Goal: Task Accomplishment & Management: Use online tool/utility

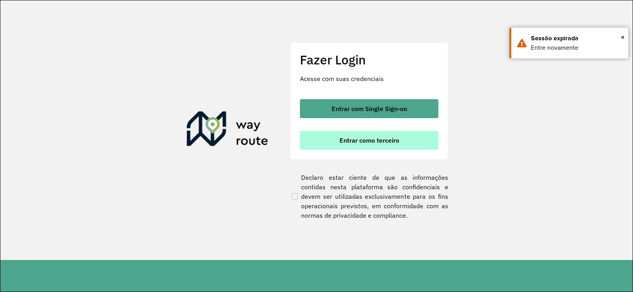
click at [379, 145] on button "Entrar como terceiro" at bounding box center [369, 140] width 138 height 19
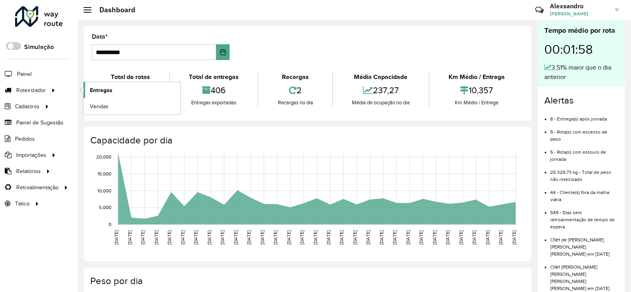
click at [98, 92] on span "Entregas" at bounding box center [101, 90] width 23 height 8
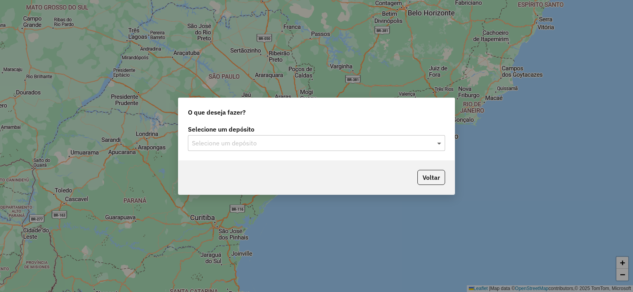
click at [438, 142] on span at bounding box center [440, 142] width 10 height 9
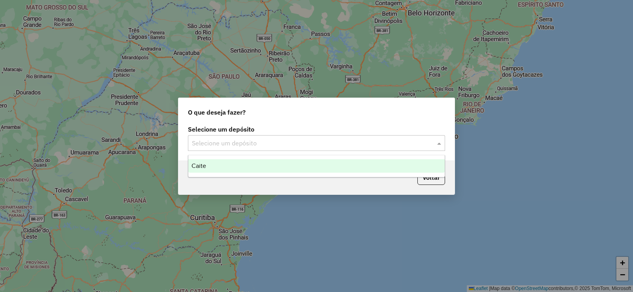
click at [201, 165] on span "Caite" at bounding box center [198, 166] width 15 height 7
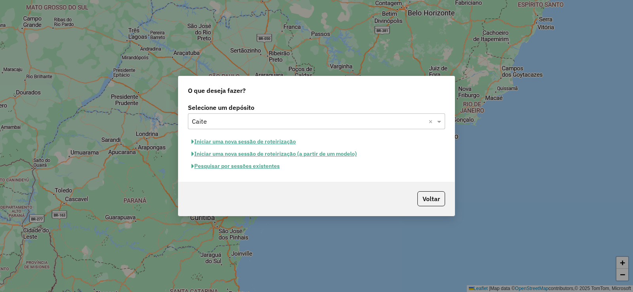
click at [219, 166] on button "Pesquisar por sessões existentes" at bounding box center [235, 166] width 95 height 12
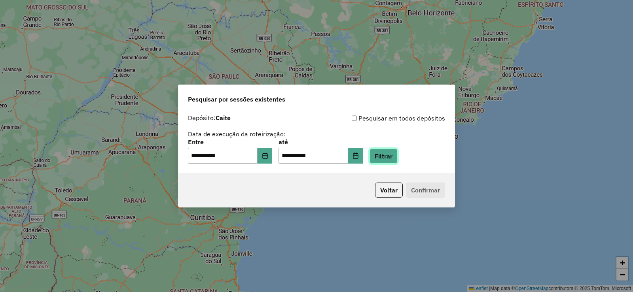
click at [398, 155] on button "Filtrar" at bounding box center [384, 156] width 28 height 15
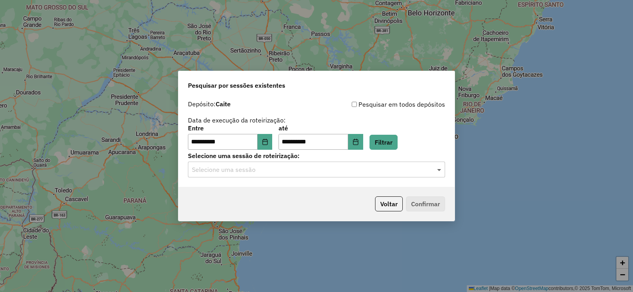
click at [437, 168] on span at bounding box center [440, 169] width 10 height 9
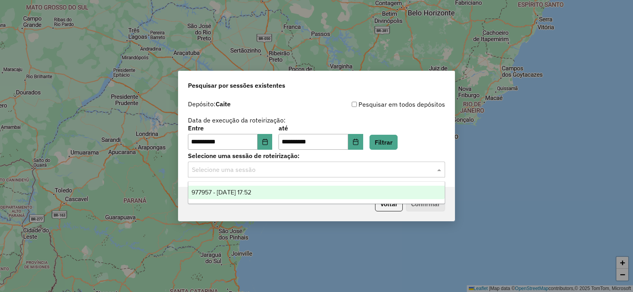
click at [251, 193] on span "977957 - [DATE] 17:52" at bounding box center [221, 192] width 60 height 7
